Goal: Check status: Check status

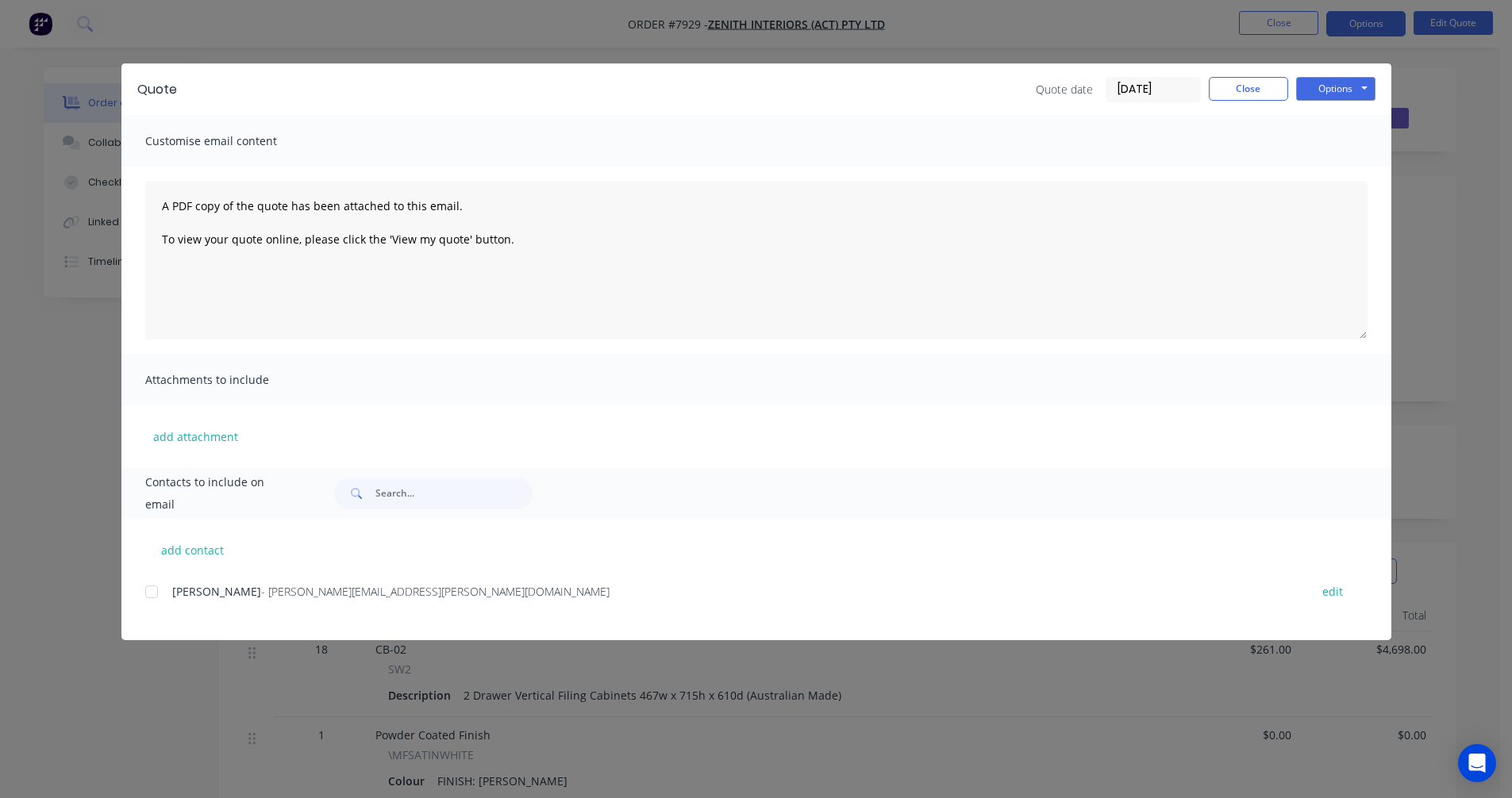
click at [1221, 91] on button "Close" at bounding box center [1248, 89] width 79 height 24
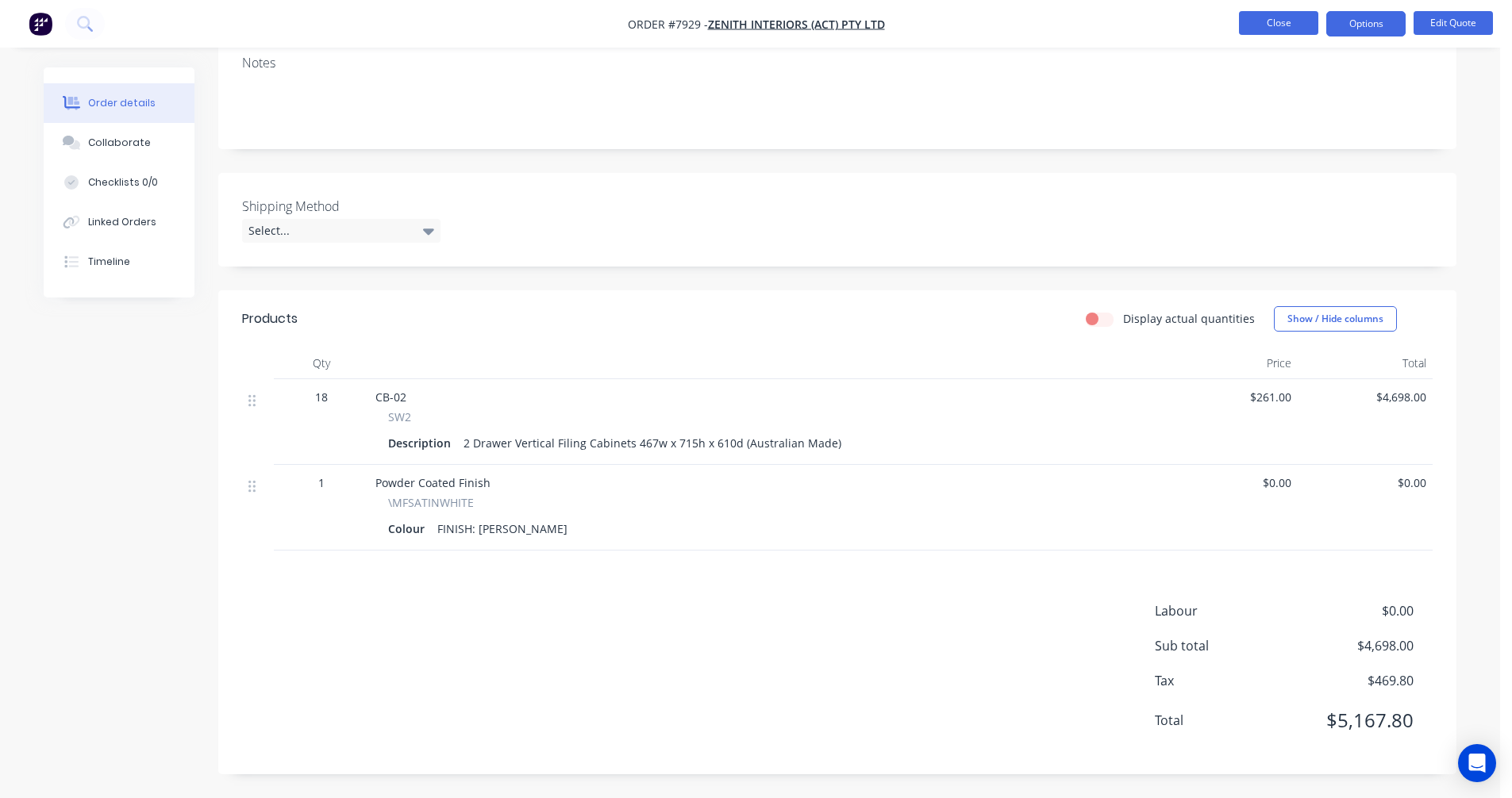
click at [1282, 21] on button "Close" at bounding box center [1278, 23] width 79 height 24
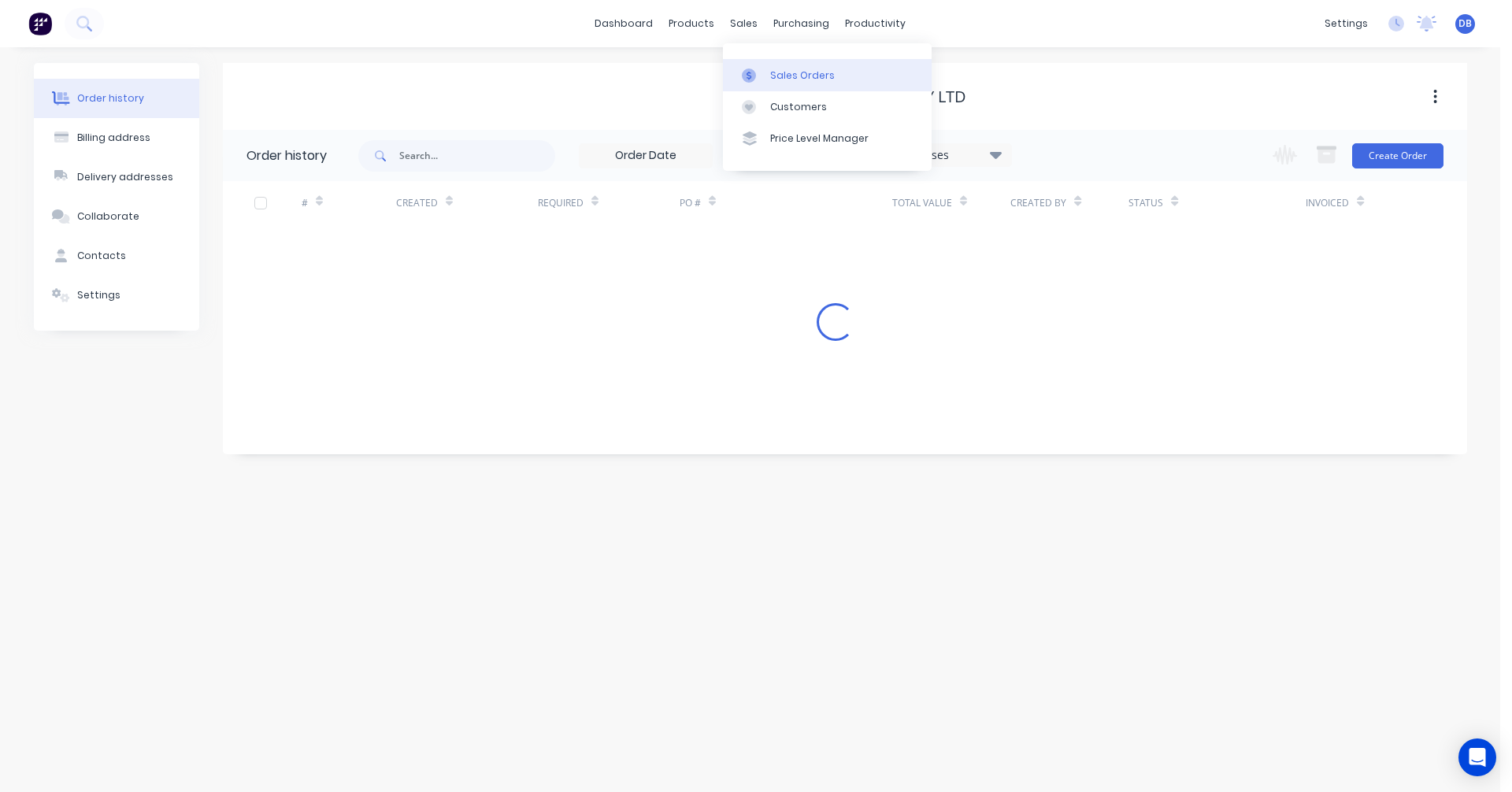
click at [773, 74] on div "Sales Orders" at bounding box center [803, 75] width 65 height 15
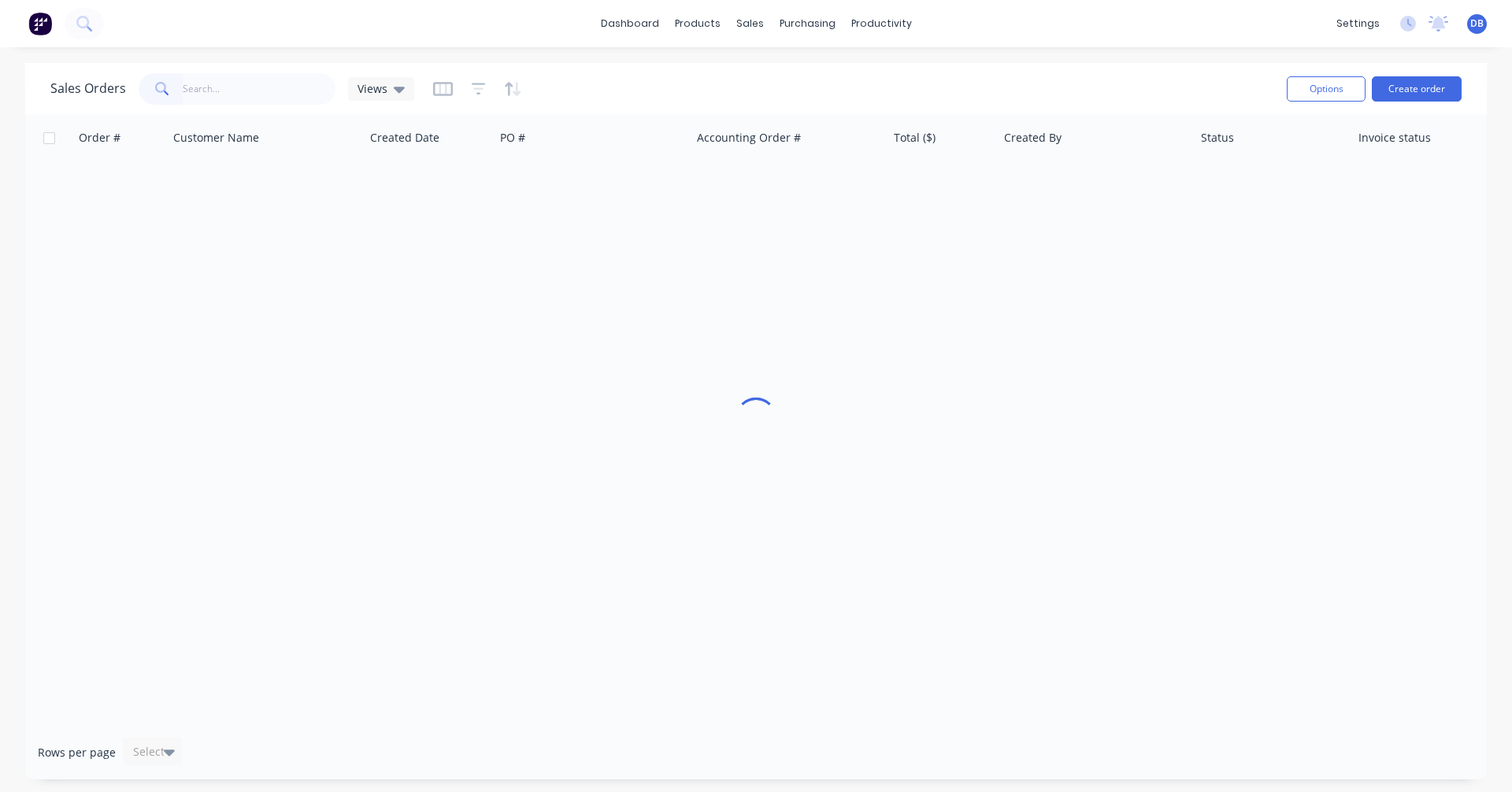
click at [226, 89] on input "text" at bounding box center [260, 89] width 154 height 32
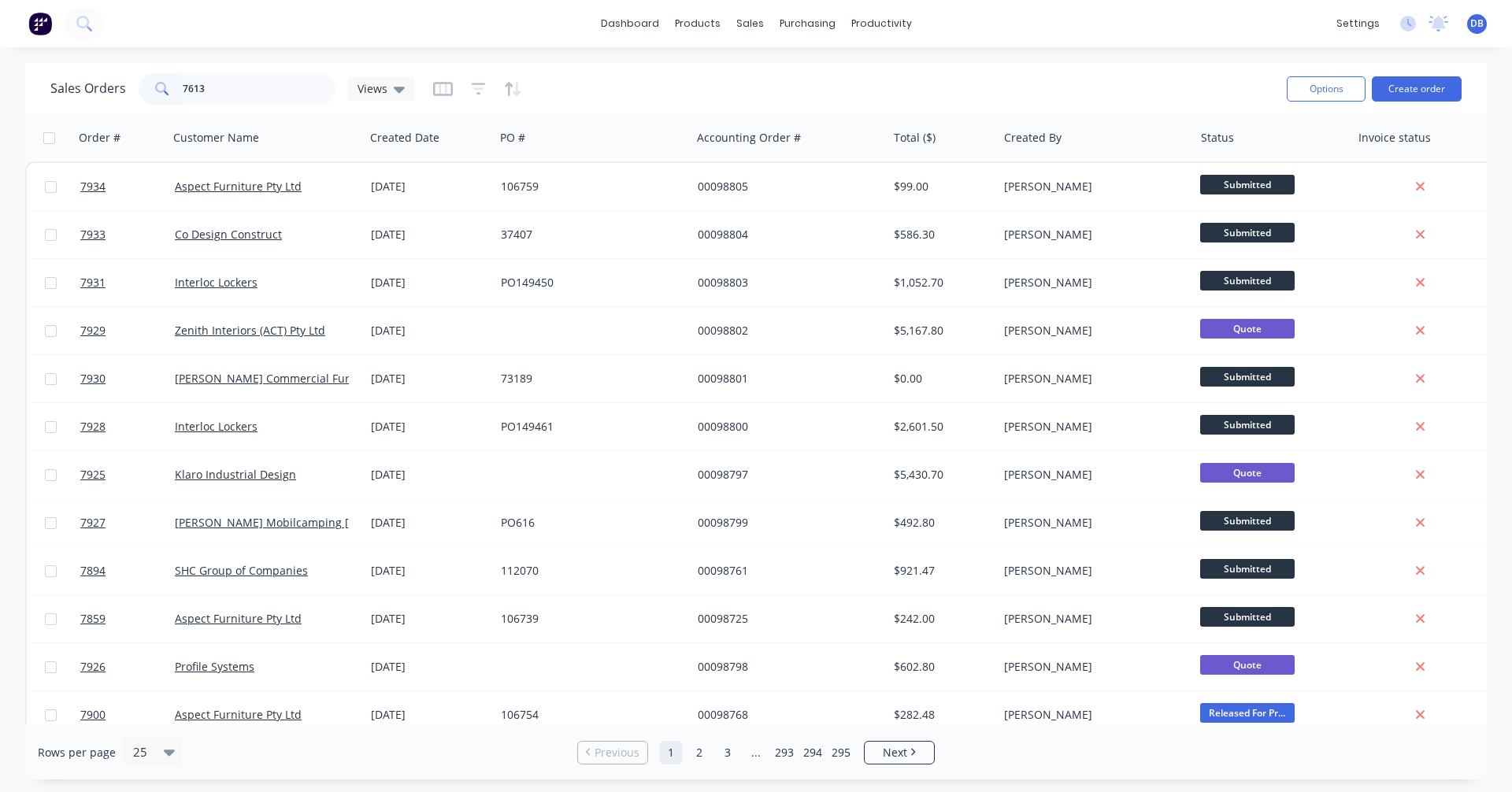
type input "7613"
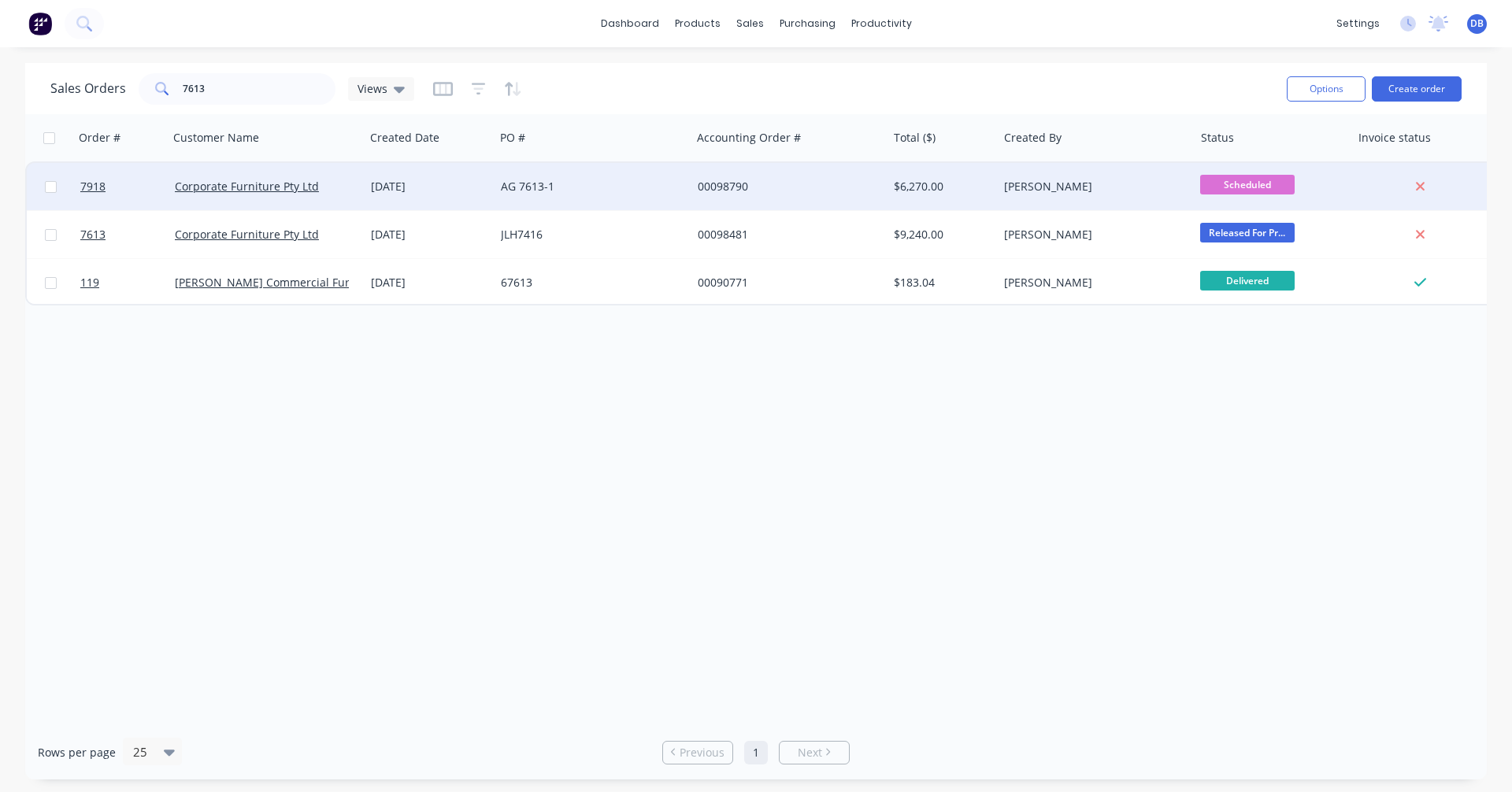
click at [540, 185] on div "AG 7613-1" at bounding box center [588, 186] width 174 height 15
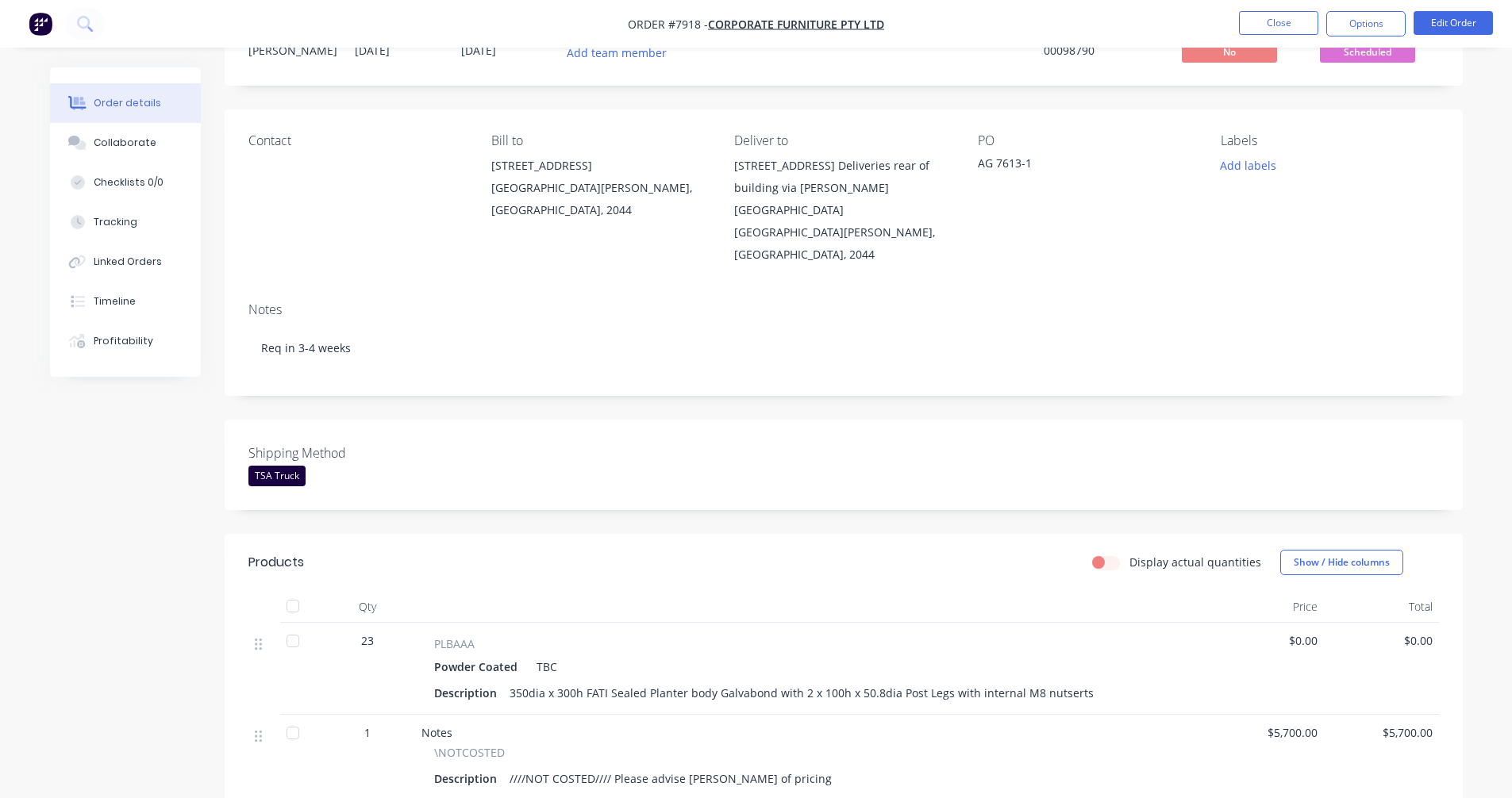
scroll to position [271, 0]
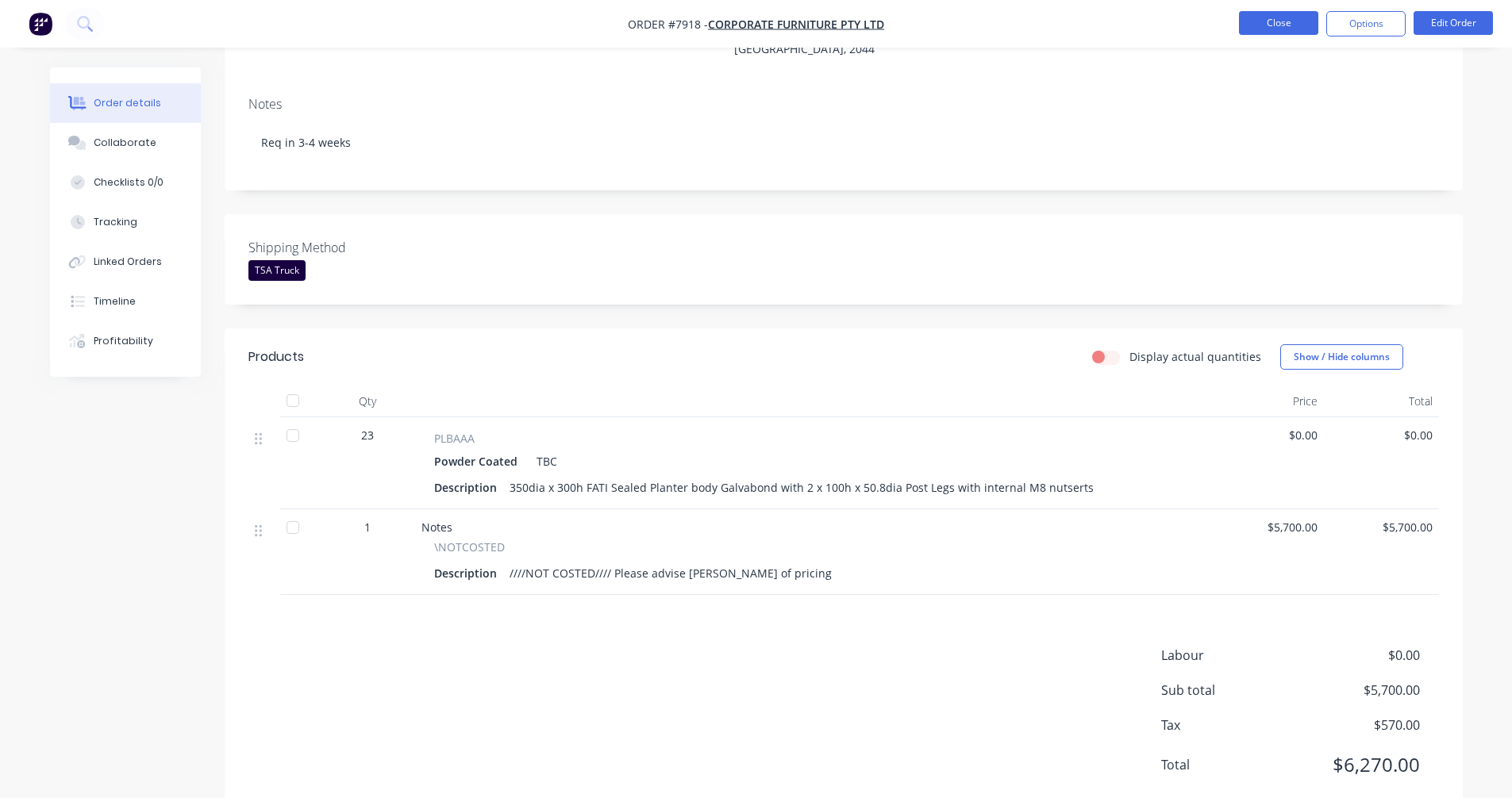
click at [1278, 22] on button "Close" at bounding box center [1278, 23] width 79 height 24
